Goal: Information Seeking & Learning: Find specific page/section

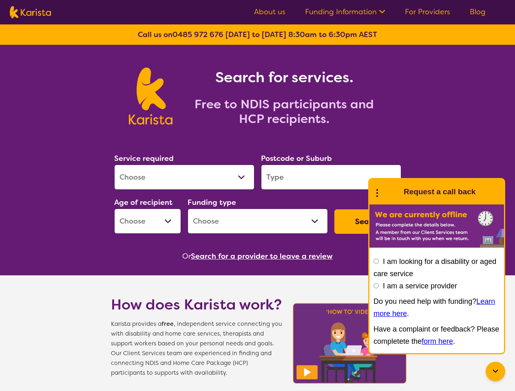
click at [346, 12] on link "Funding Information" at bounding box center [345, 12] width 80 height 10
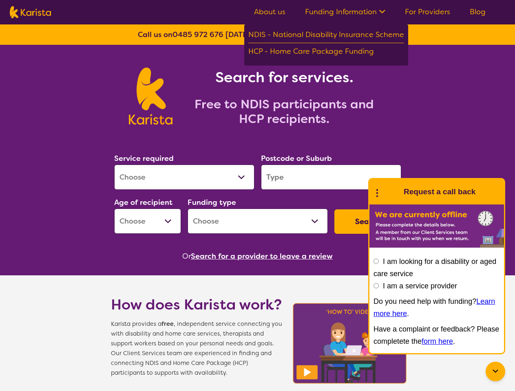
click at [368, 222] on button "Search" at bounding box center [367, 222] width 67 height 24
click at [263, 256] on button "Search for a provider to leave a review" at bounding box center [262, 256] width 142 height 12
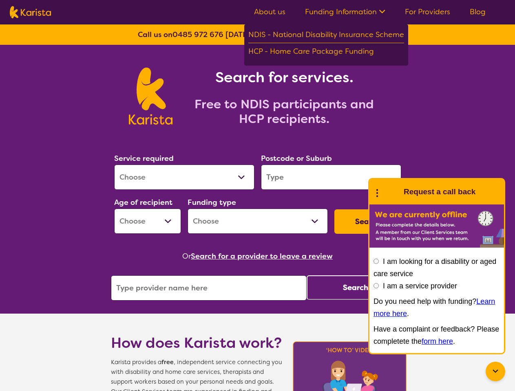
click at [495, 372] on icon at bounding box center [495, 372] width 10 height 10
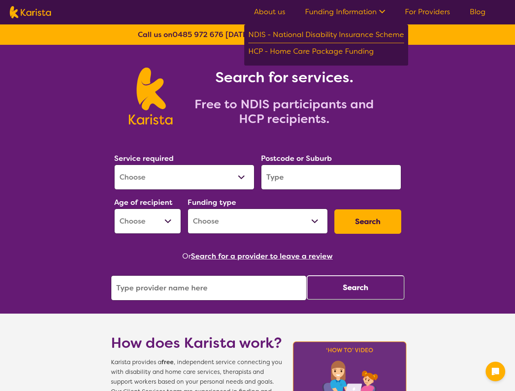
click at [377, 192] on div "Postcode or Suburb" at bounding box center [331, 171] width 147 height 44
click at [376, 261] on div "Or Search for a provider to leave a review" at bounding box center [257, 256] width 293 height 12
click at [376, 286] on button "Search" at bounding box center [356, 288] width 98 height 24
